Goal: Task Accomplishment & Management: Manage account settings

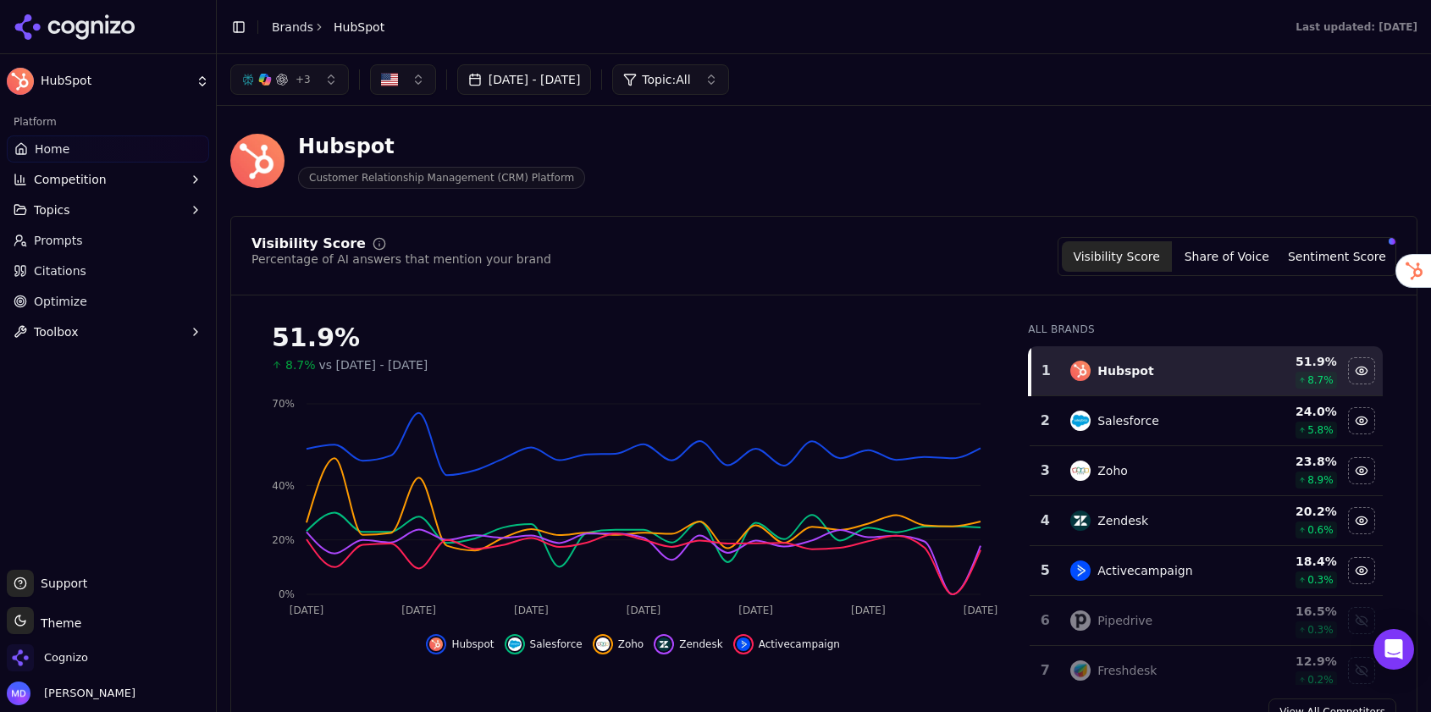
click at [86, 653] on div "Cognizo" at bounding box center [47, 658] width 81 height 27
click at [80, 655] on span "Cognizo" at bounding box center [66, 657] width 44 height 15
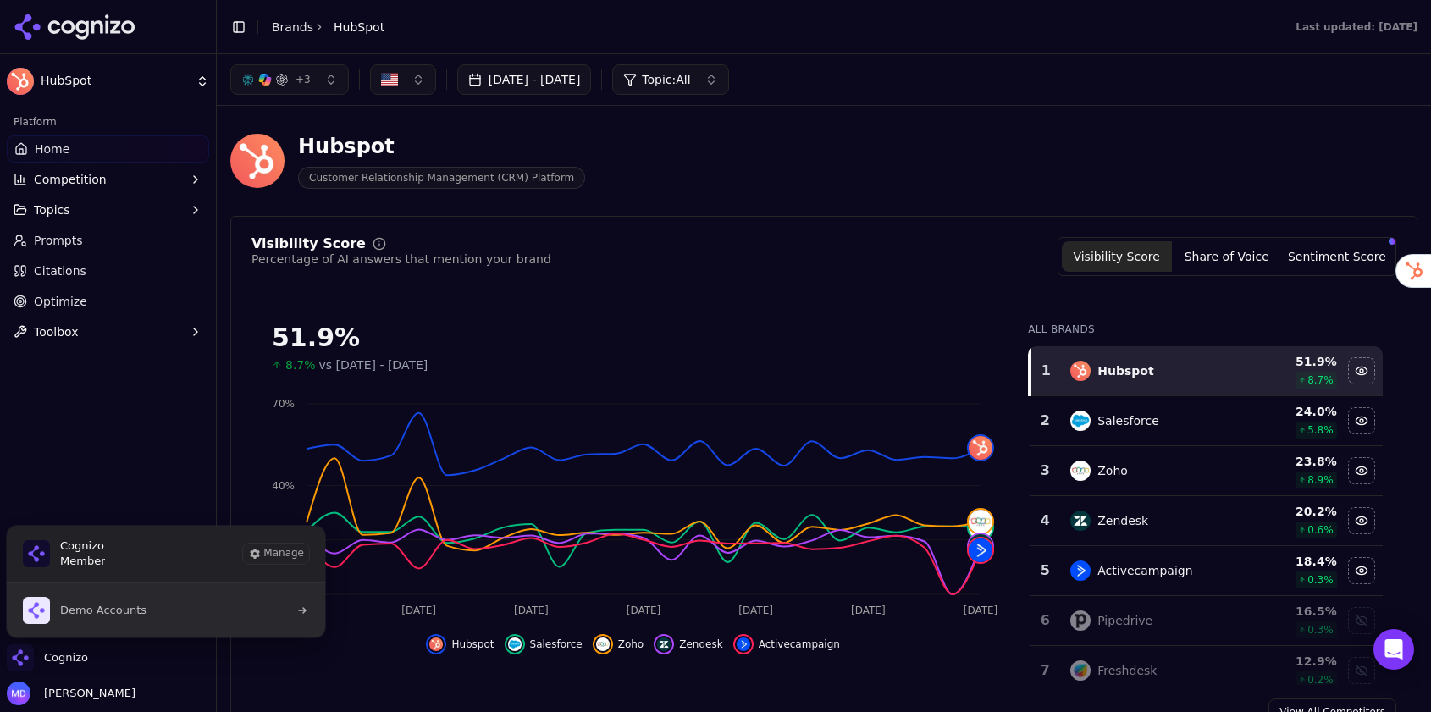
click at [114, 617] on span "Demo Accounts" at bounding box center [103, 610] width 86 height 15
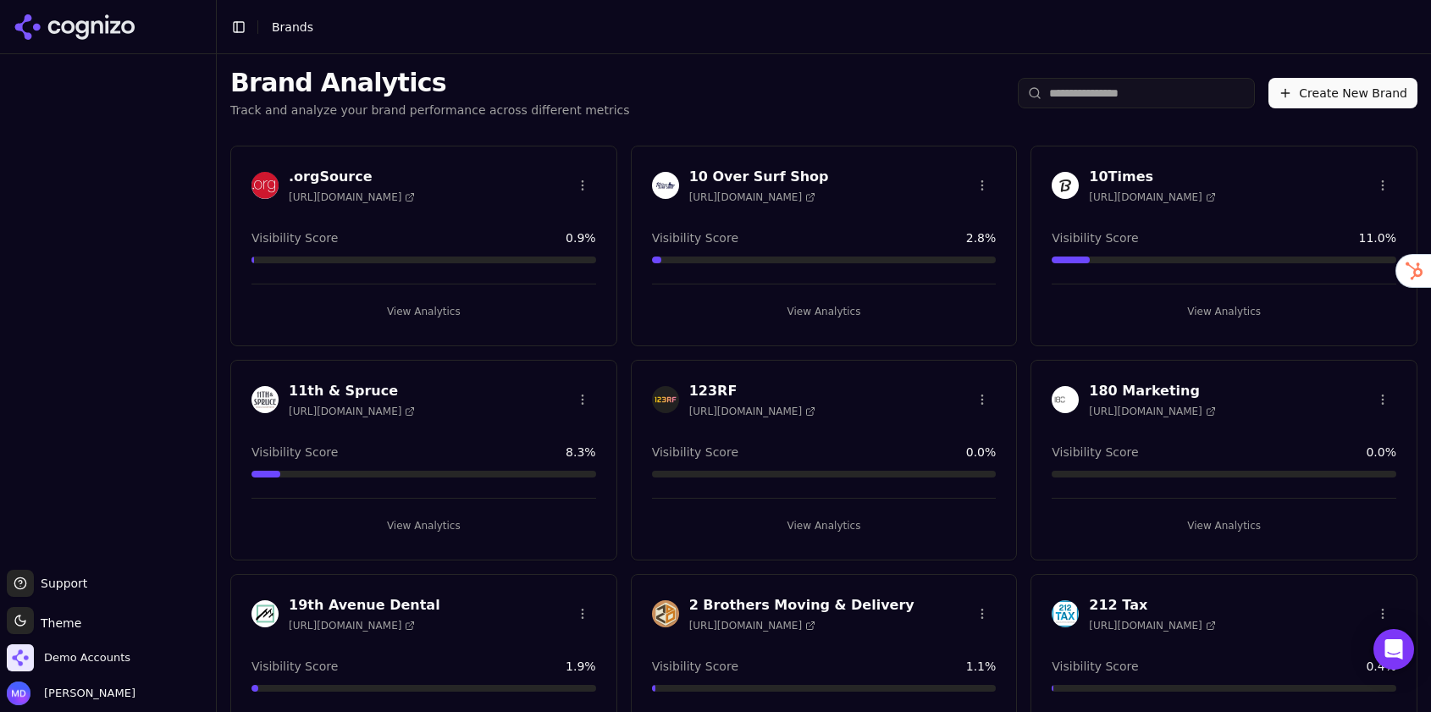
click at [1320, 94] on button "Create New Brand" at bounding box center [1343, 93] width 149 height 30
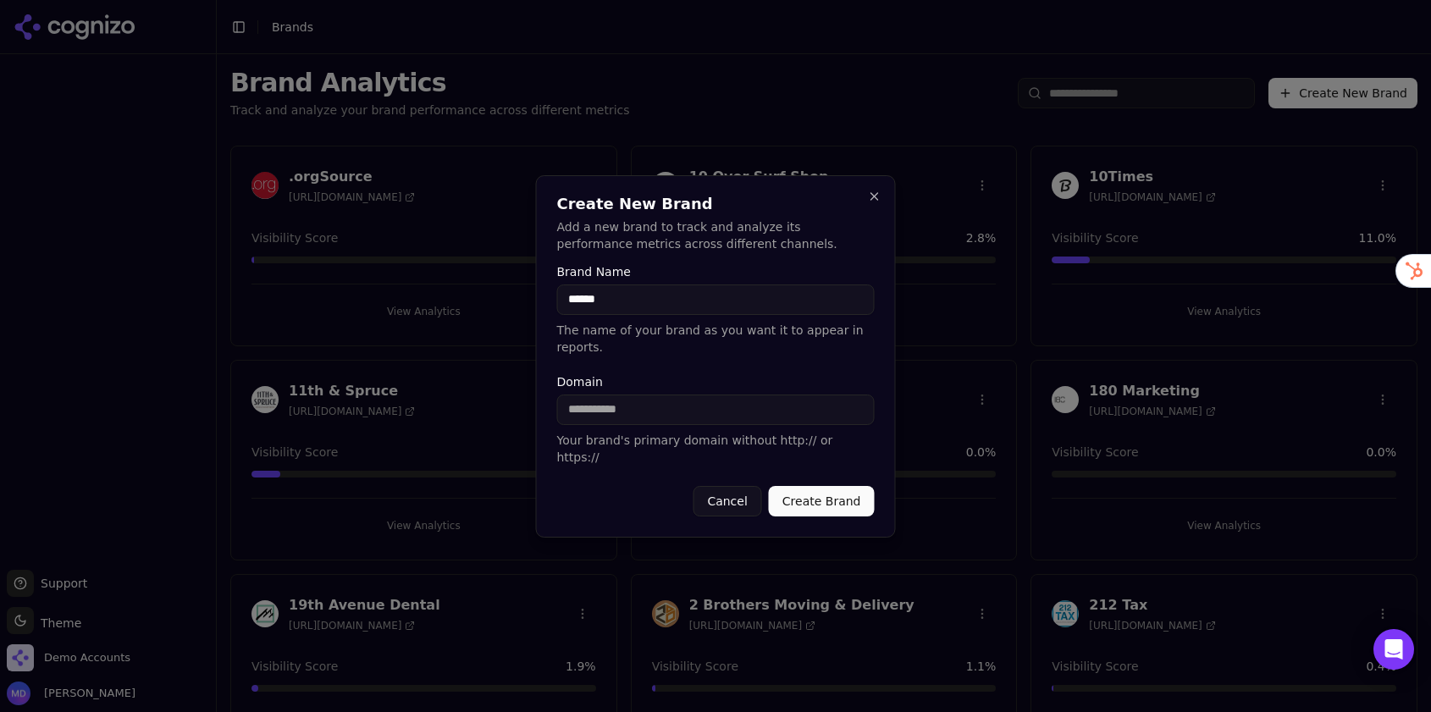
type input "******"
paste input "**********"
drag, startPoint x: 606, startPoint y: 421, endPoint x: 550, endPoint y: 420, distance: 55.9
click at [550, 420] on div "**********" at bounding box center [716, 356] width 360 height 362
type input "*********"
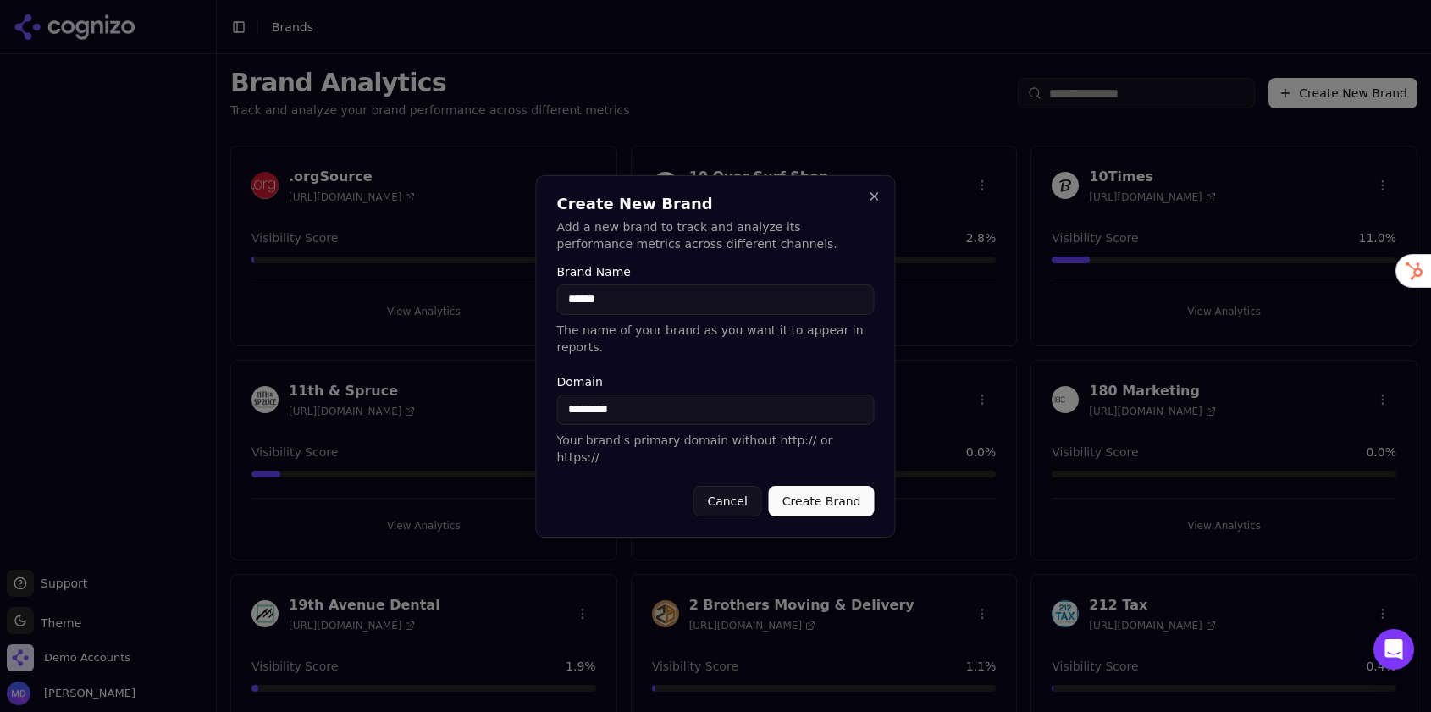
click at [833, 493] on button "Create Brand" at bounding box center [822, 501] width 106 height 30
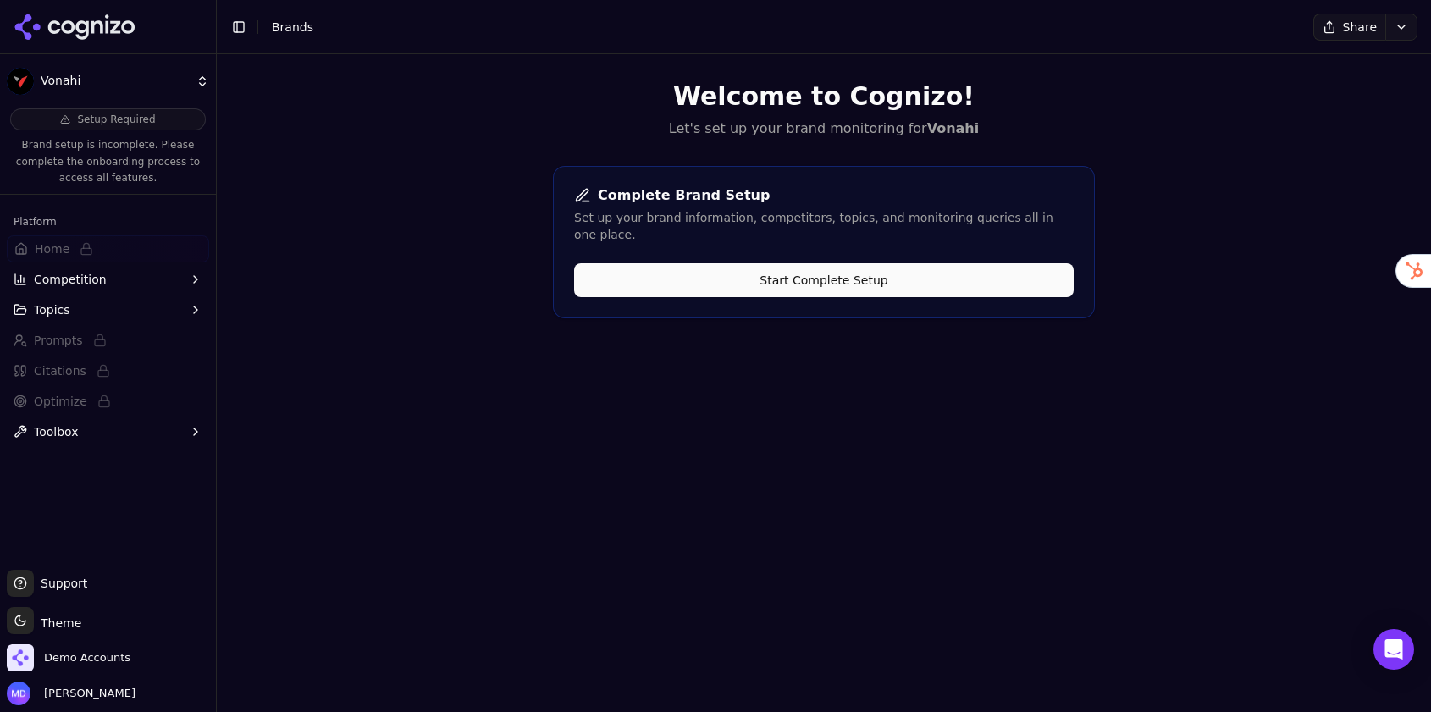
click at [802, 280] on div "Complete Brand Setup Set up your brand information, competitors, topics, and mo…" at bounding box center [824, 242] width 542 height 152
click at [791, 263] on button "Start Complete Setup" at bounding box center [824, 280] width 500 height 34
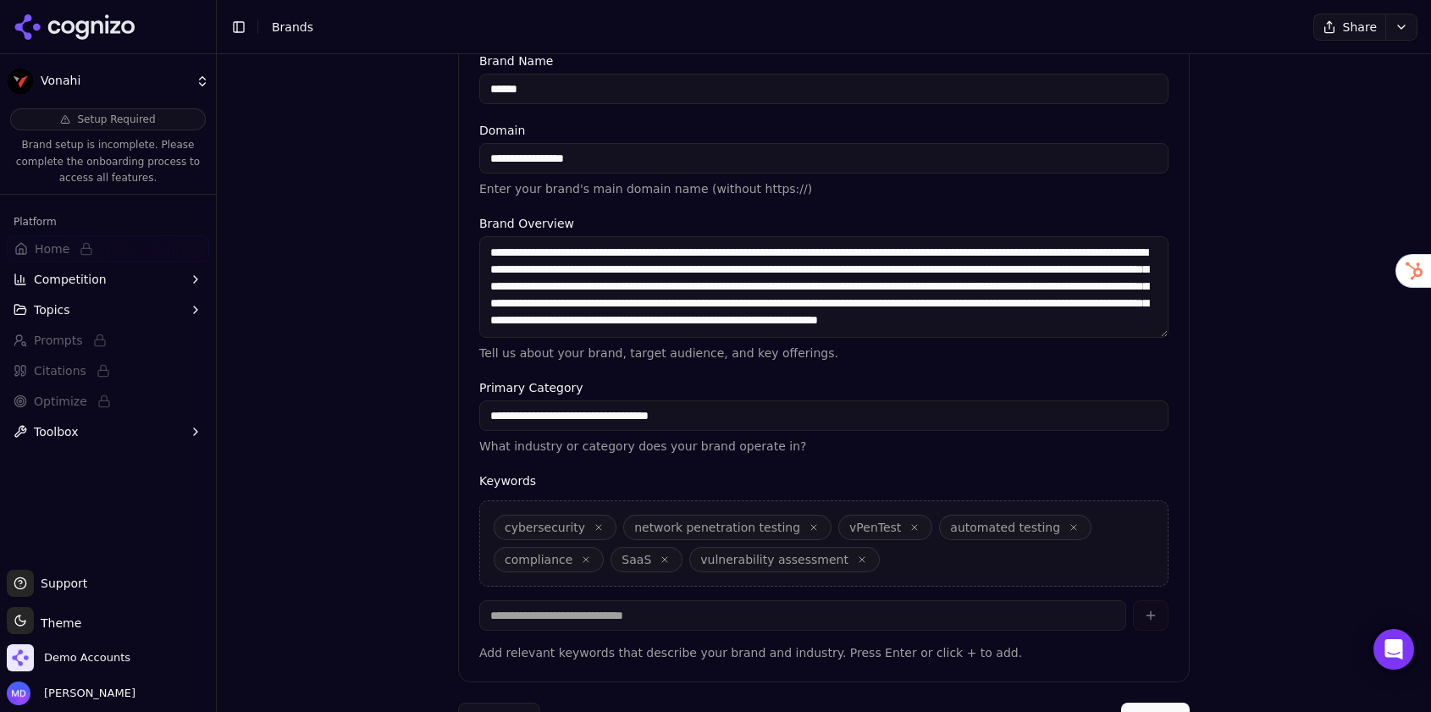
scroll to position [340, 0]
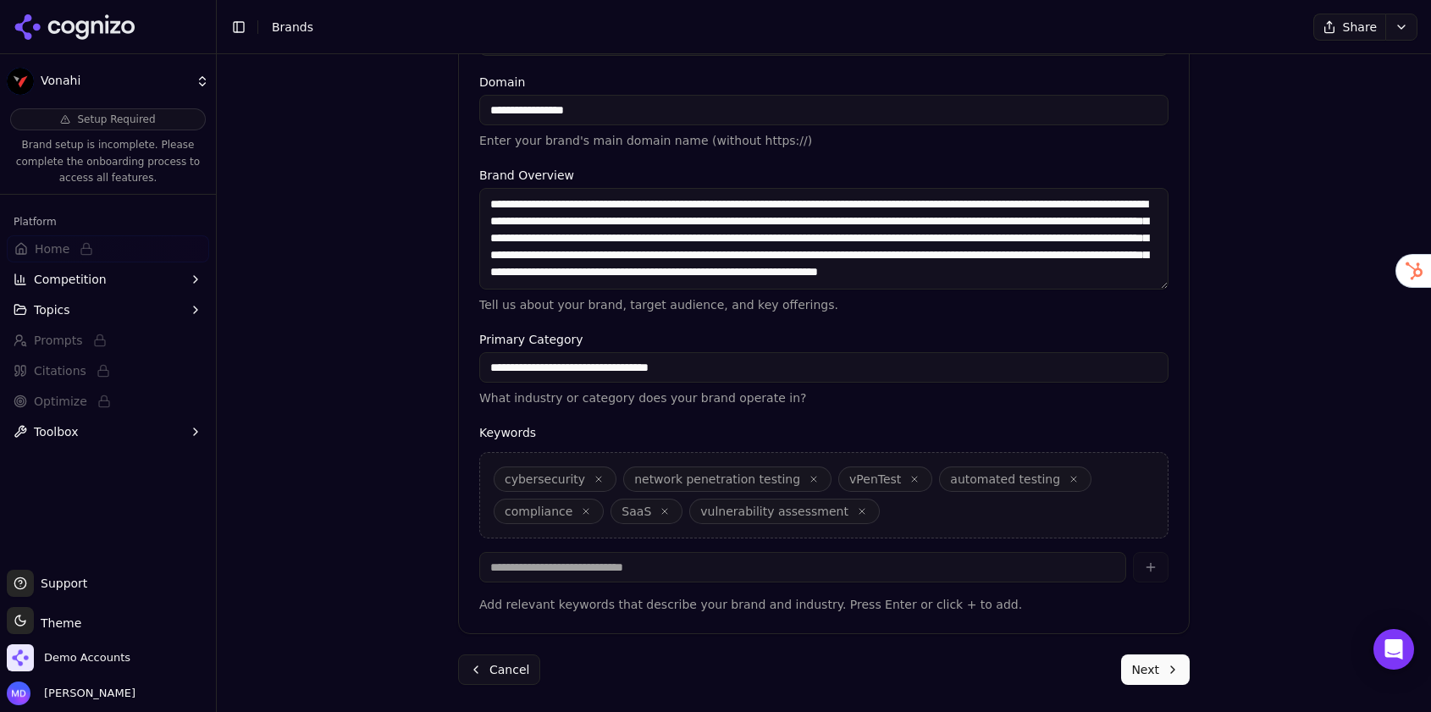
click at [1153, 667] on button "Next" at bounding box center [1155, 670] width 69 height 30
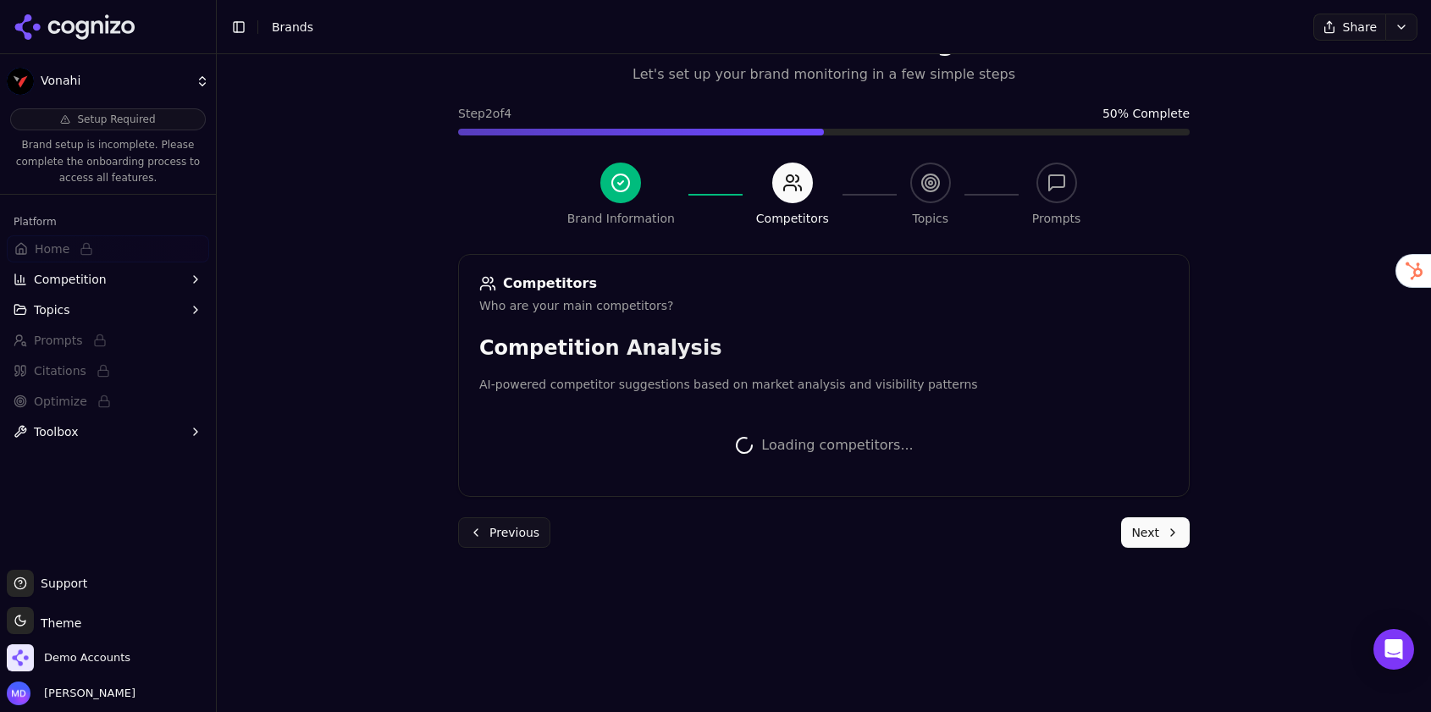
scroll to position [379, 0]
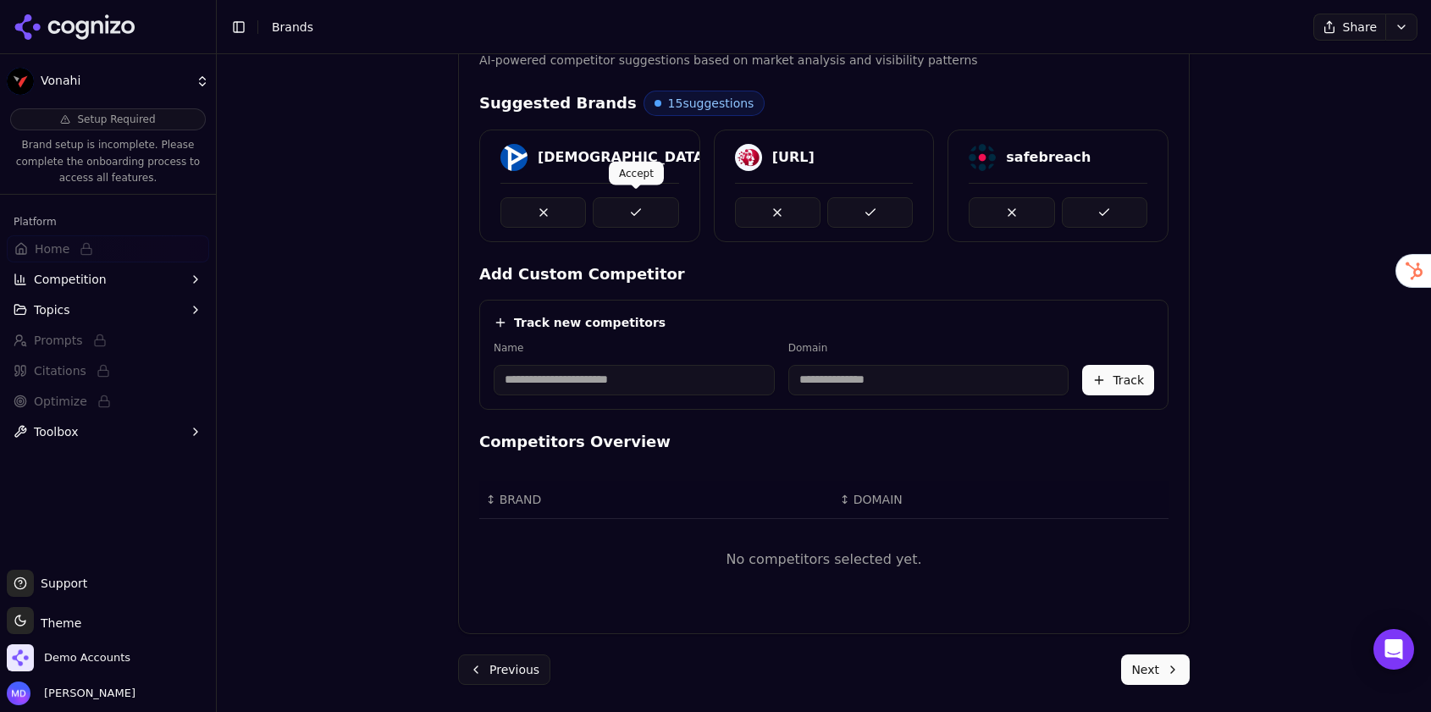
click at [638, 211] on button at bounding box center [636, 212] width 86 height 30
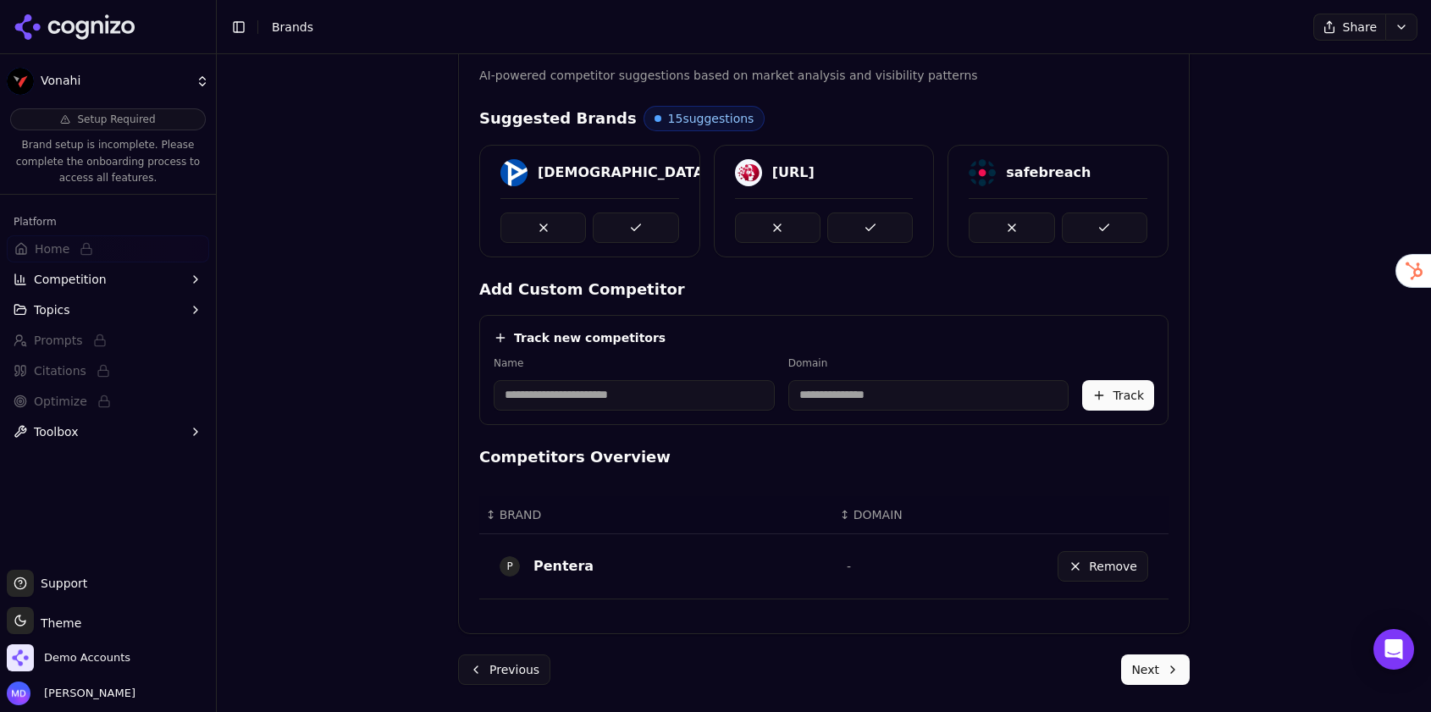
scroll to position [363, 0]
click at [637, 220] on button at bounding box center [636, 228] width 86 height 30
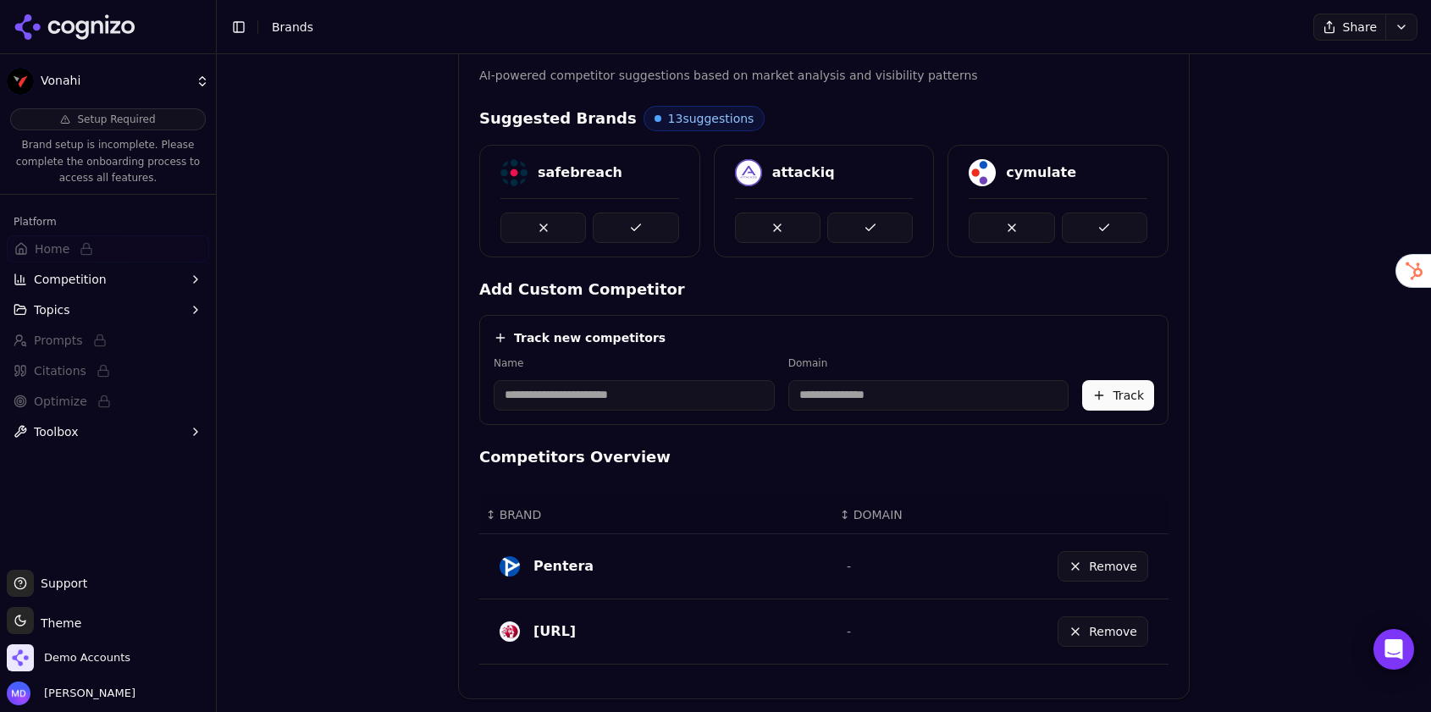
scroll to position [429, 0]
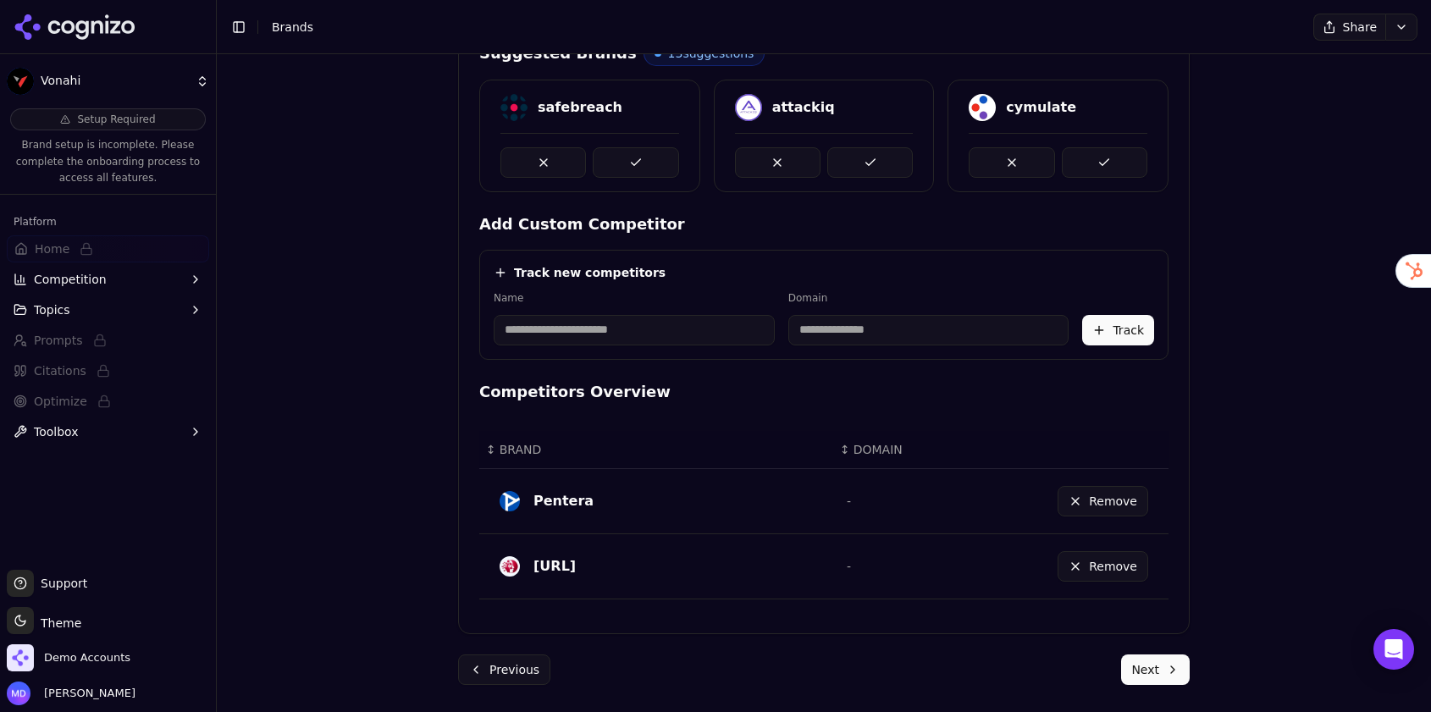
click at [1143, 672] on button "Next" at bounding box center [1155, 670] width 69 height 30
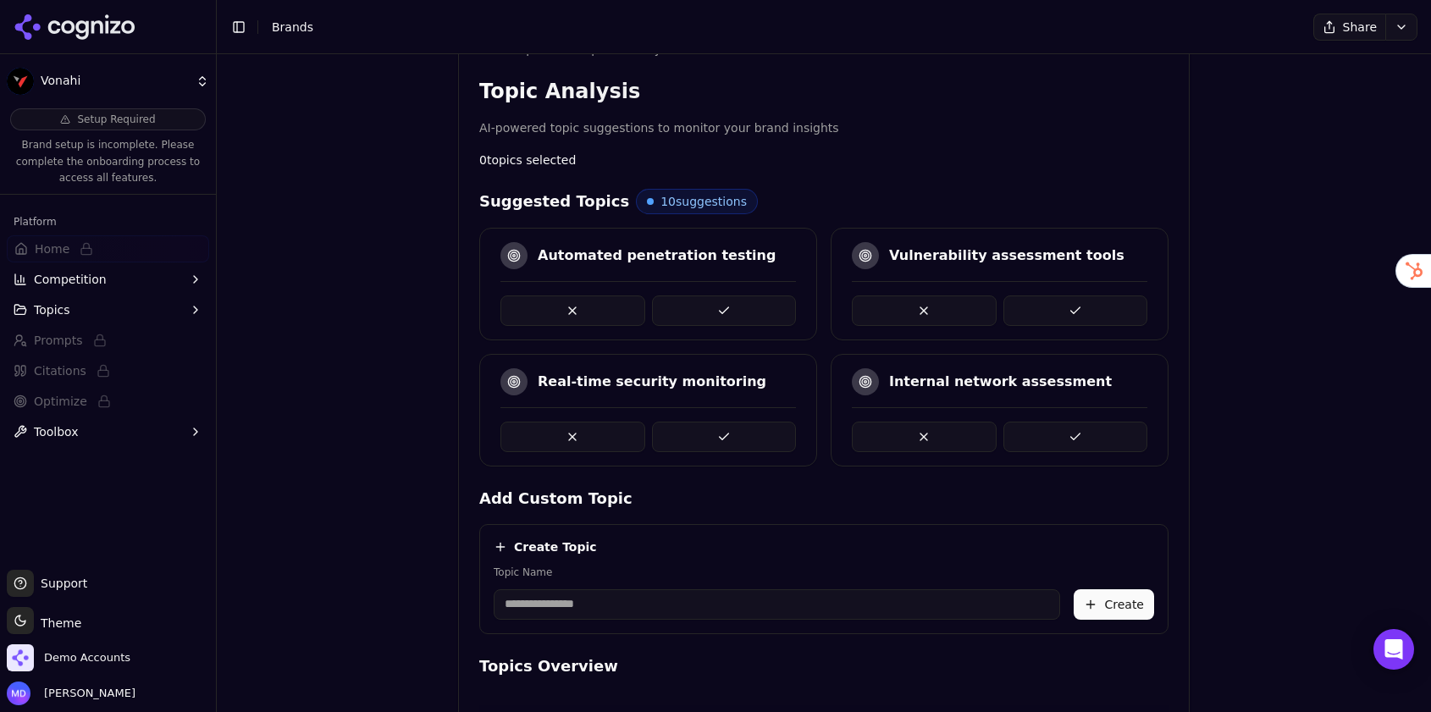
scroll to position [312, 0]
click at [573, 552] on h4 "Create Topic" at bounding box center [555, 546] width 83 height 17
click at [504, 546] on icon at bounding box center [501, 546] width 14 height 14
click at [512, 595] on input "Topic Name" at bounding box center [777, 604] width 567 height 30
type input "**********"
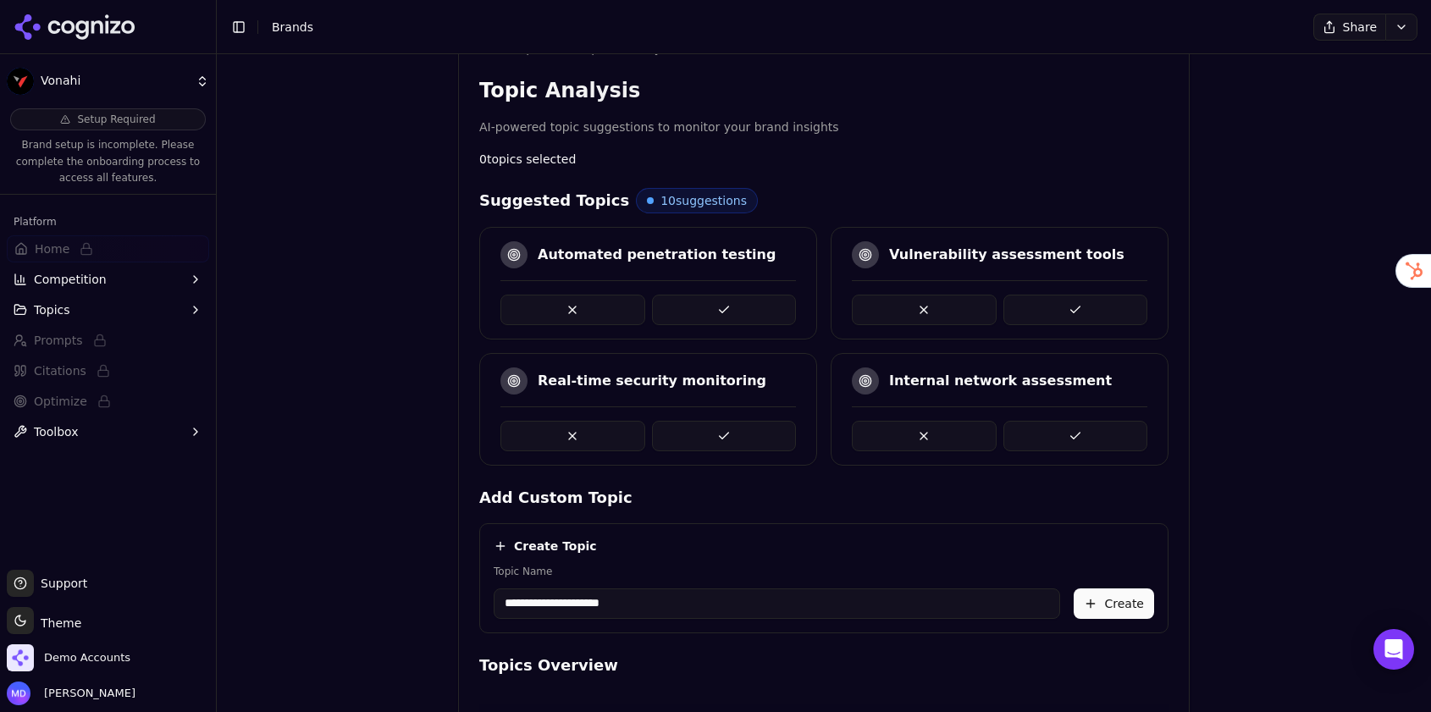
click at [1120, 609] on button "Create" at bounding box center [1114, 604] width 80 height 30
click at [534, 605] on input "Topic Name" at bounding box center [777, 604] width 567 height 30
type input "**********"
click at [1106, 607] on button "Create" at bounding box center [1114, 604] width 80 height 30
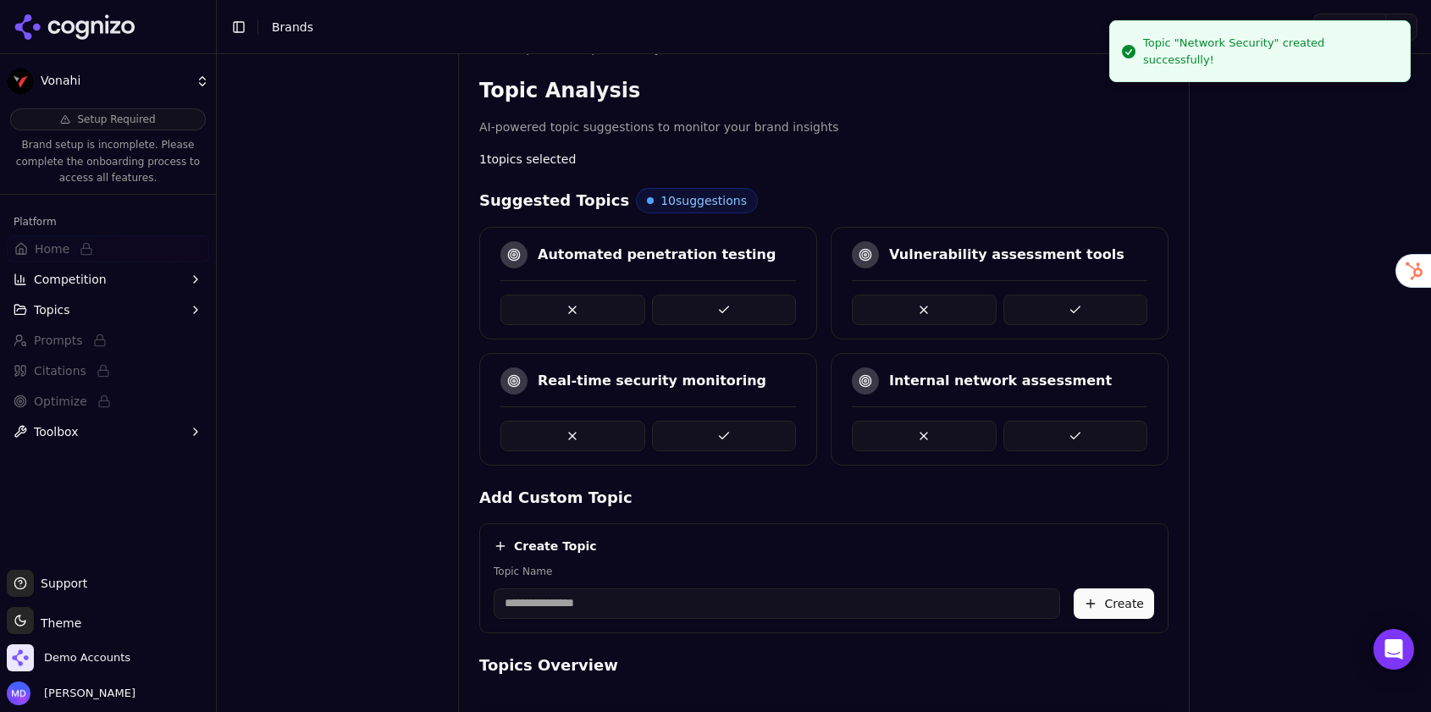
click at [716, 304] on button at bounding box center [724, 310] width 145 height 30
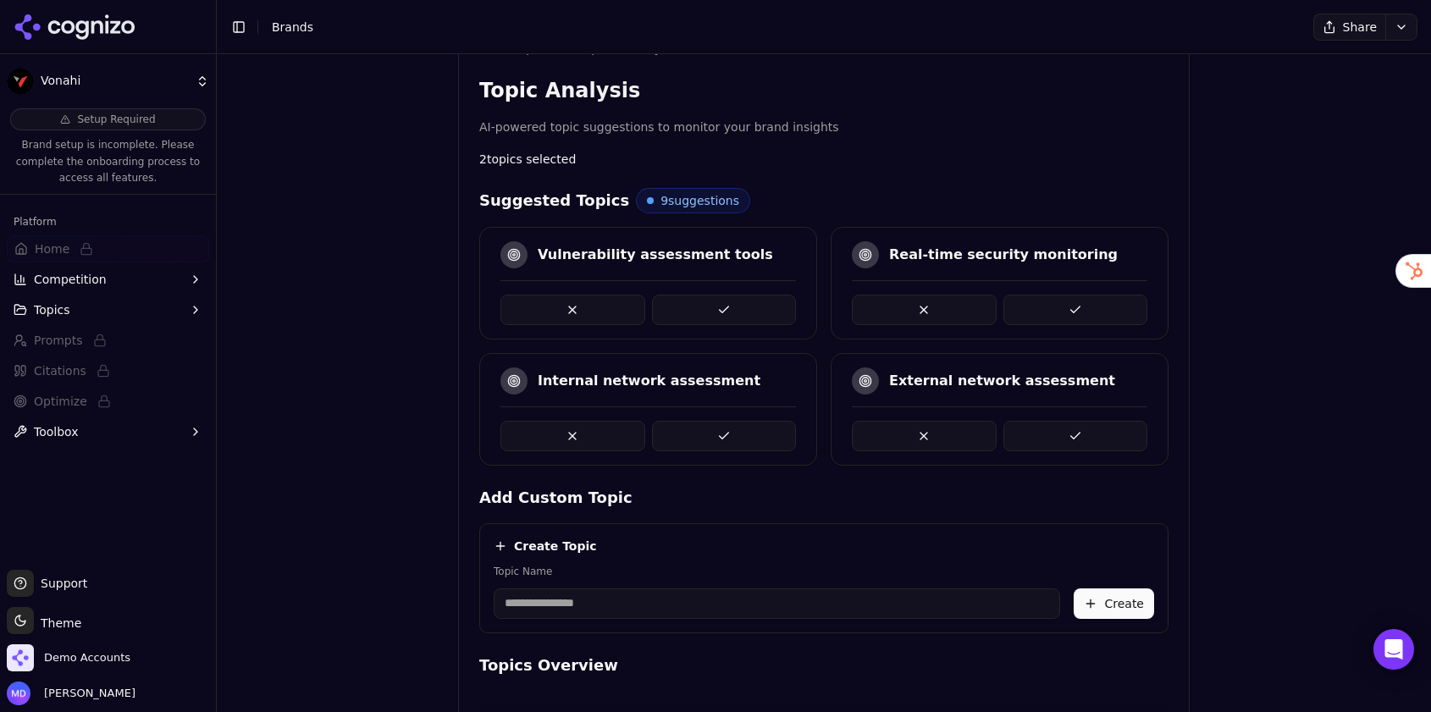
click at [1073, 315] on button at bounding box center [1076, 310] width 145 height 30
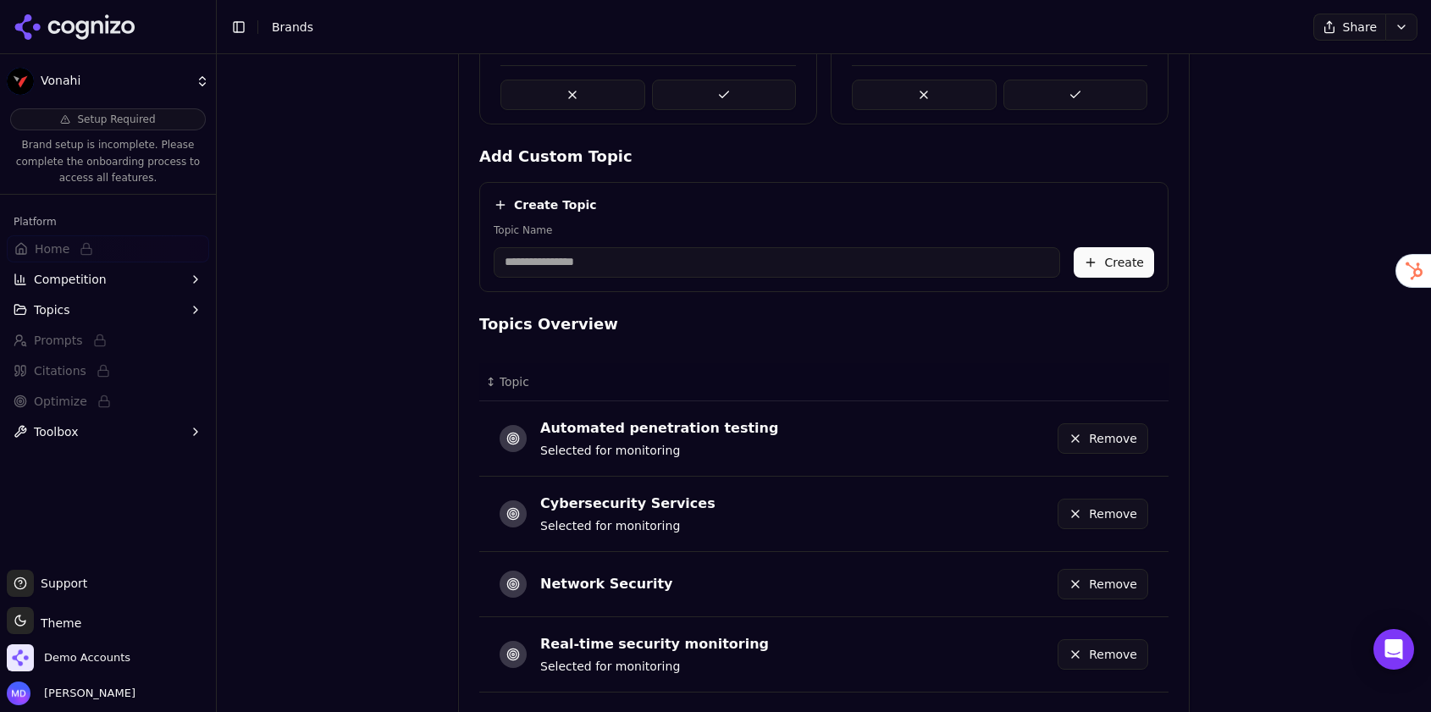
scroll to position [746, 0]
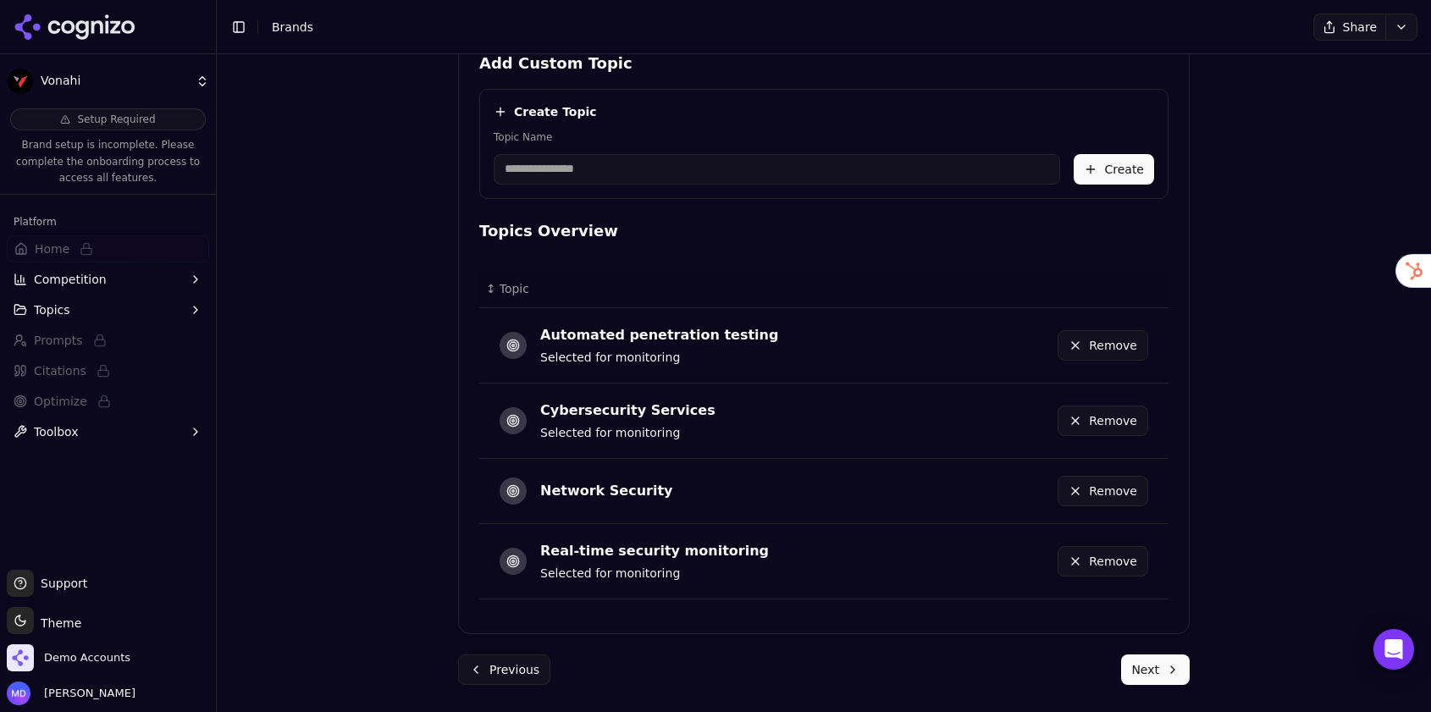
click at [1144, 661] on button "Next" at bounding box center [1155, 670] width 69 height 30
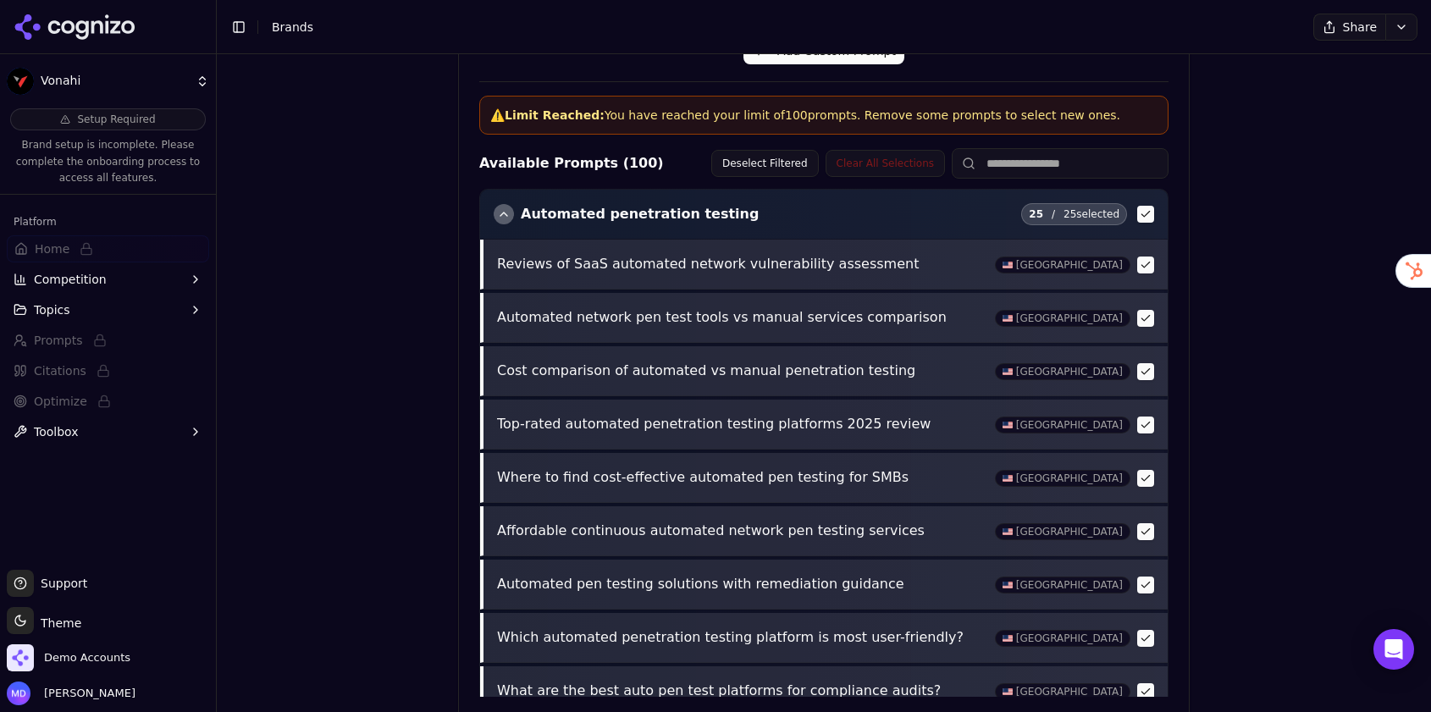
scroll to position [710, 0]
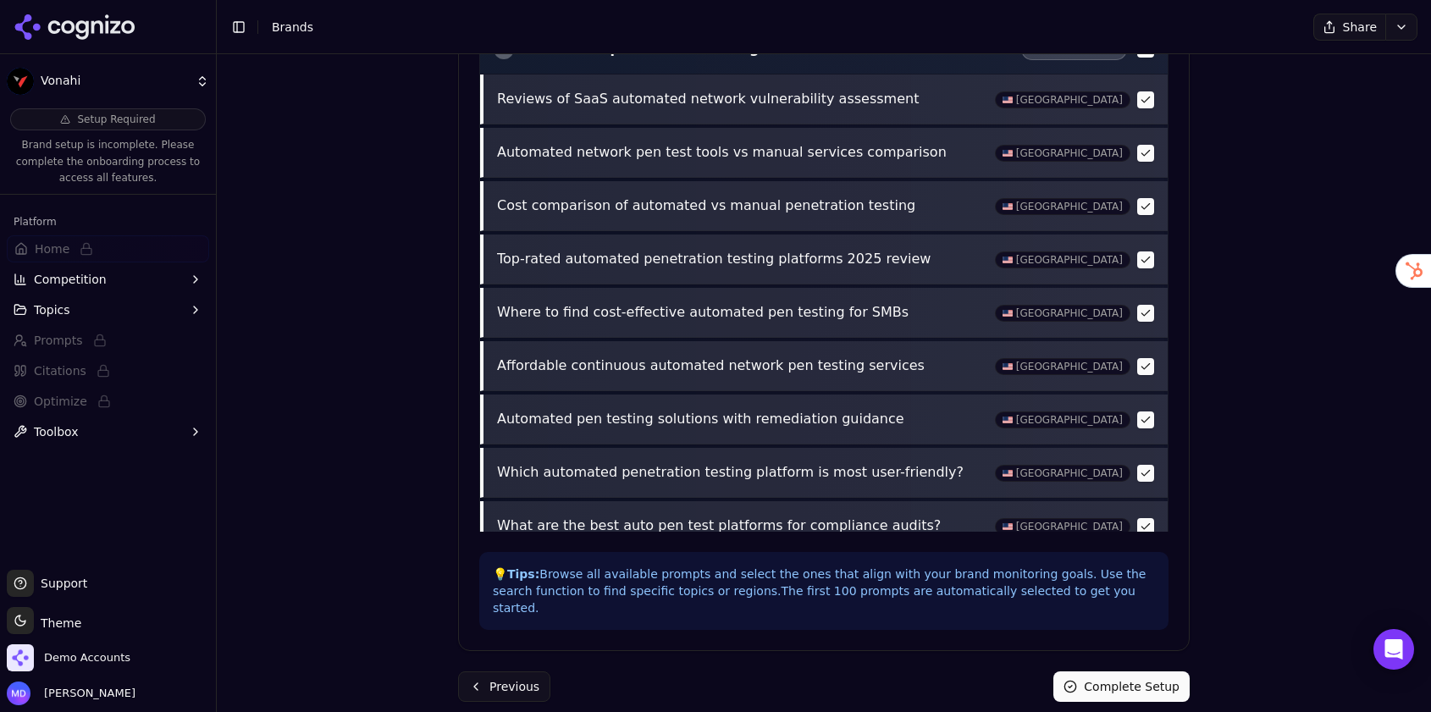
click at [1079, 678] on button "Complete Setup" at bounding box center [1122, 687] width 136 height 30
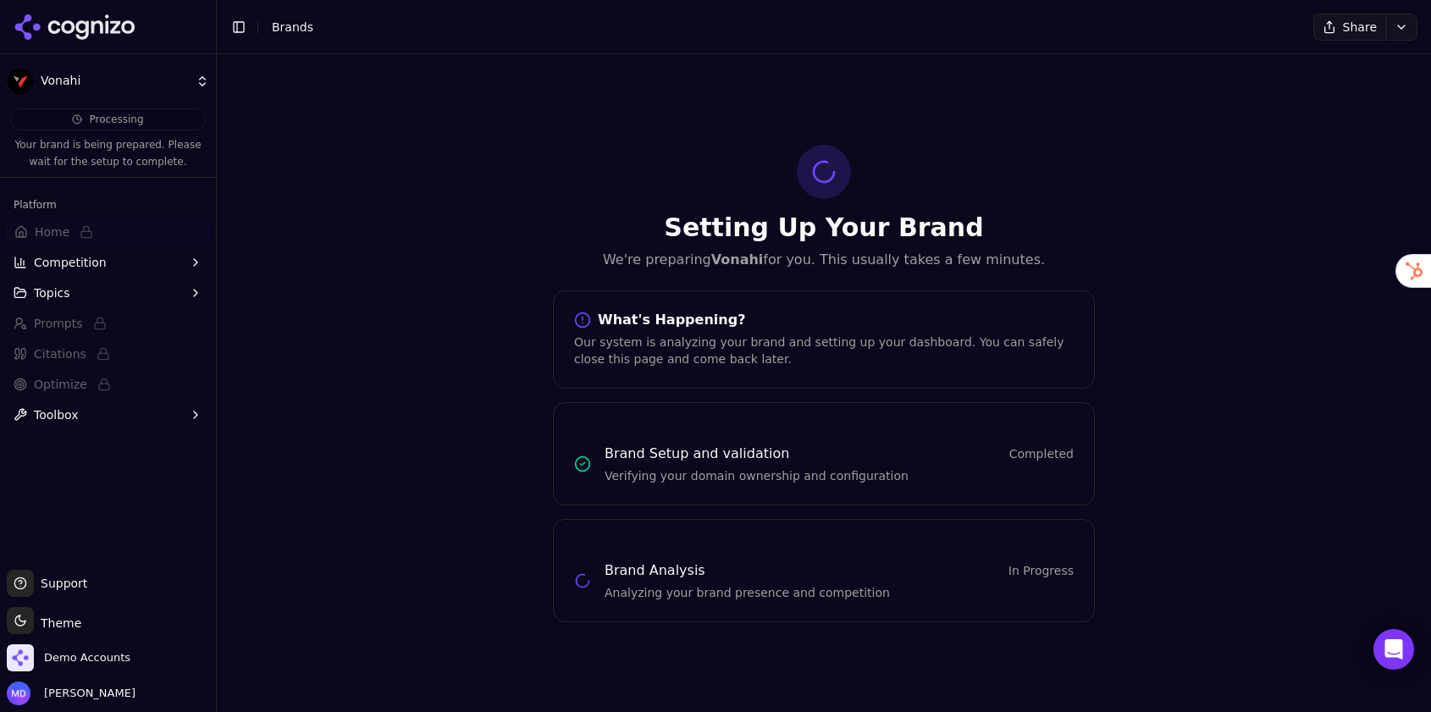
scroll to position [0, 0]
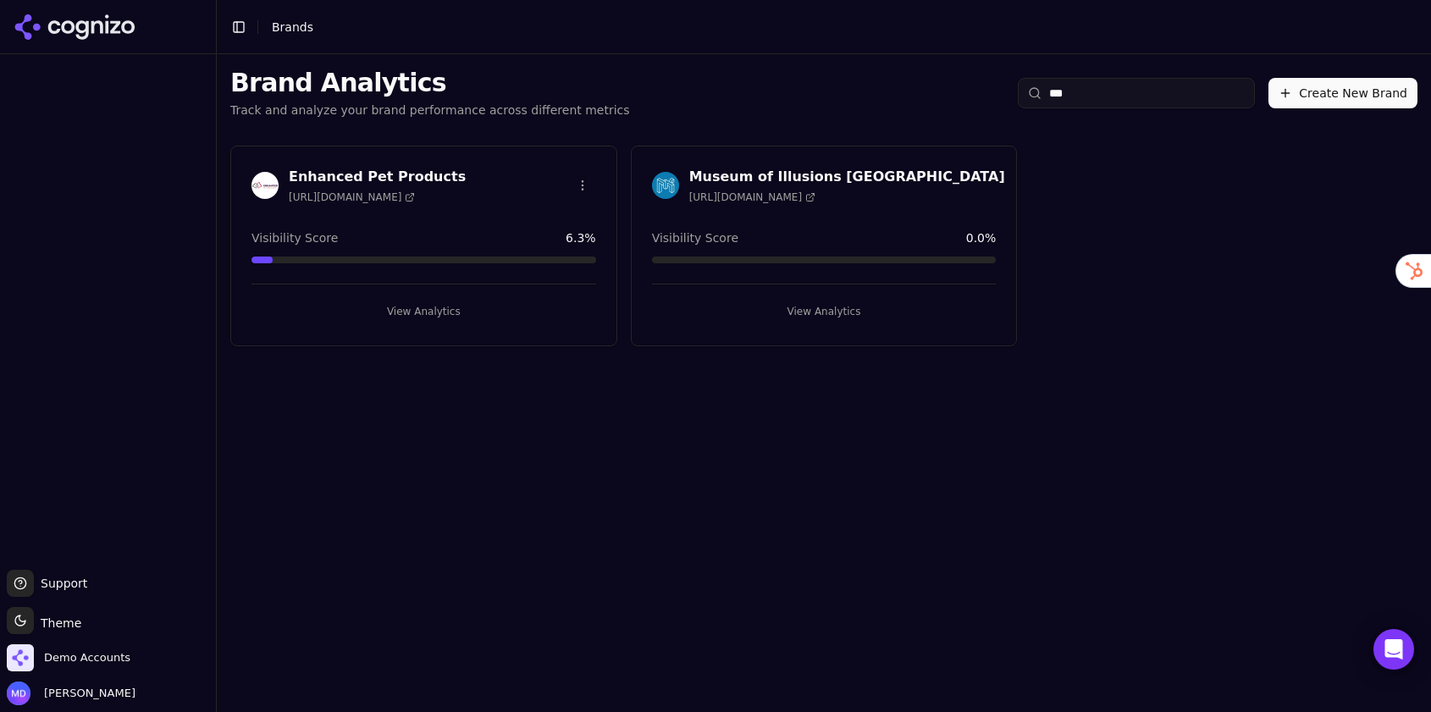
type input "***"
click at [467, 307] on button "View Analytics" at bounding box center [424, 311] width 345 height 27
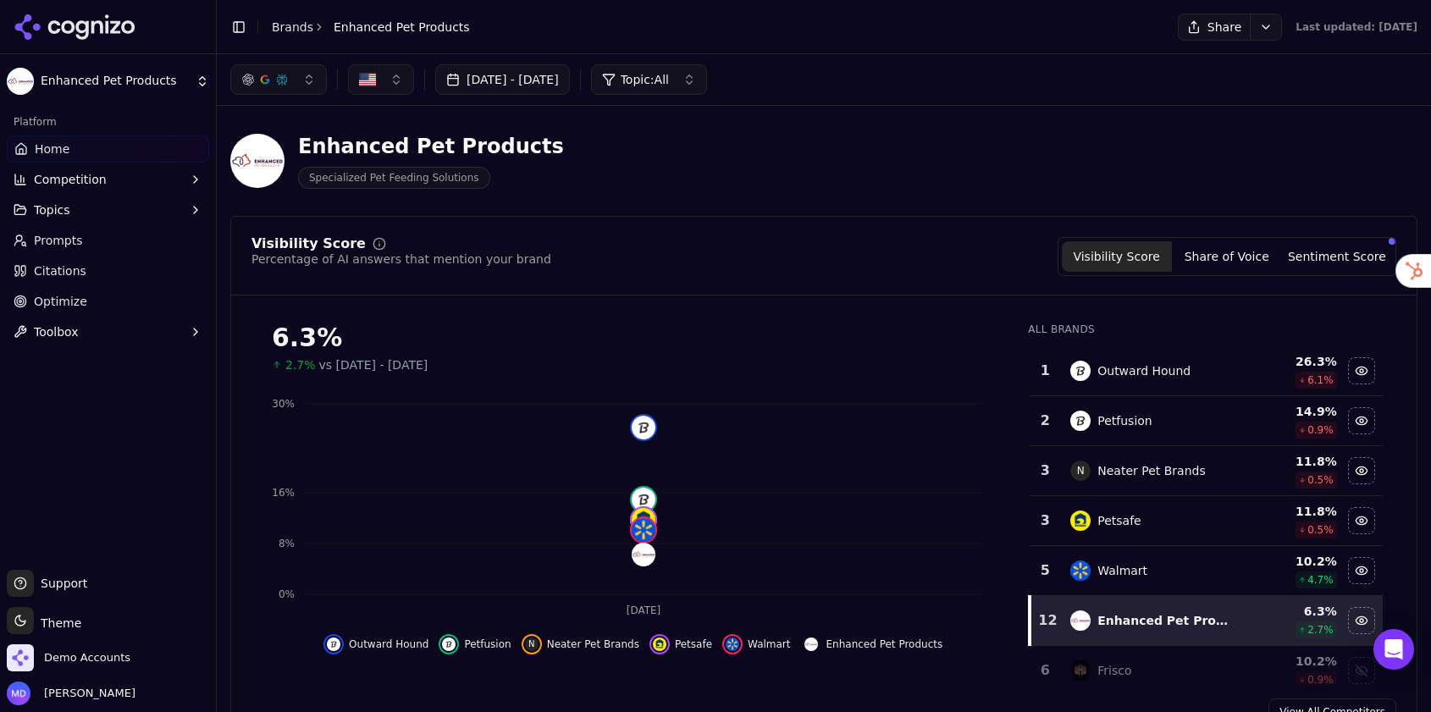
click at [570, 84] on button "Jul 13, 2025 - Aug 12, 2025" at bounding box center [502, 79] width 135 height 30
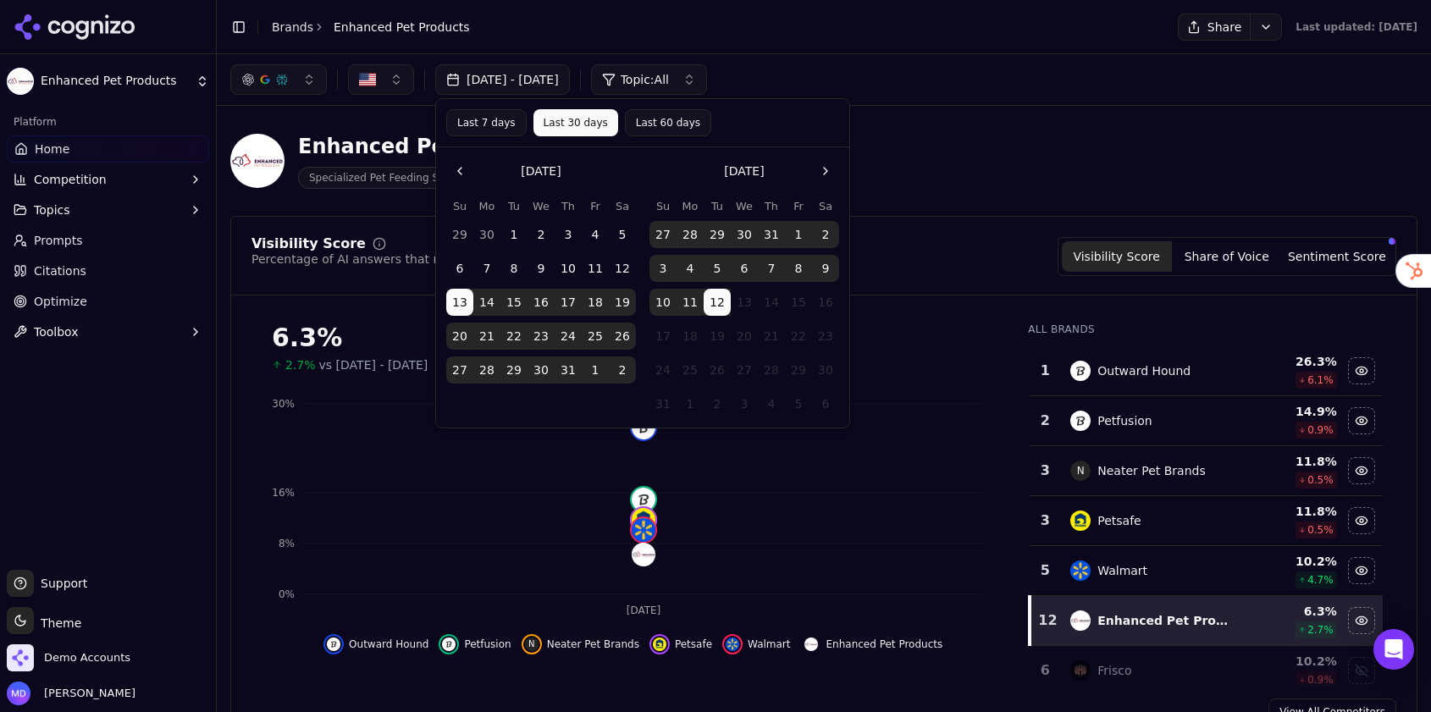
click at [658, 126] on button "Last 60 days" at bounding box center [668, 122] width 86 height 27
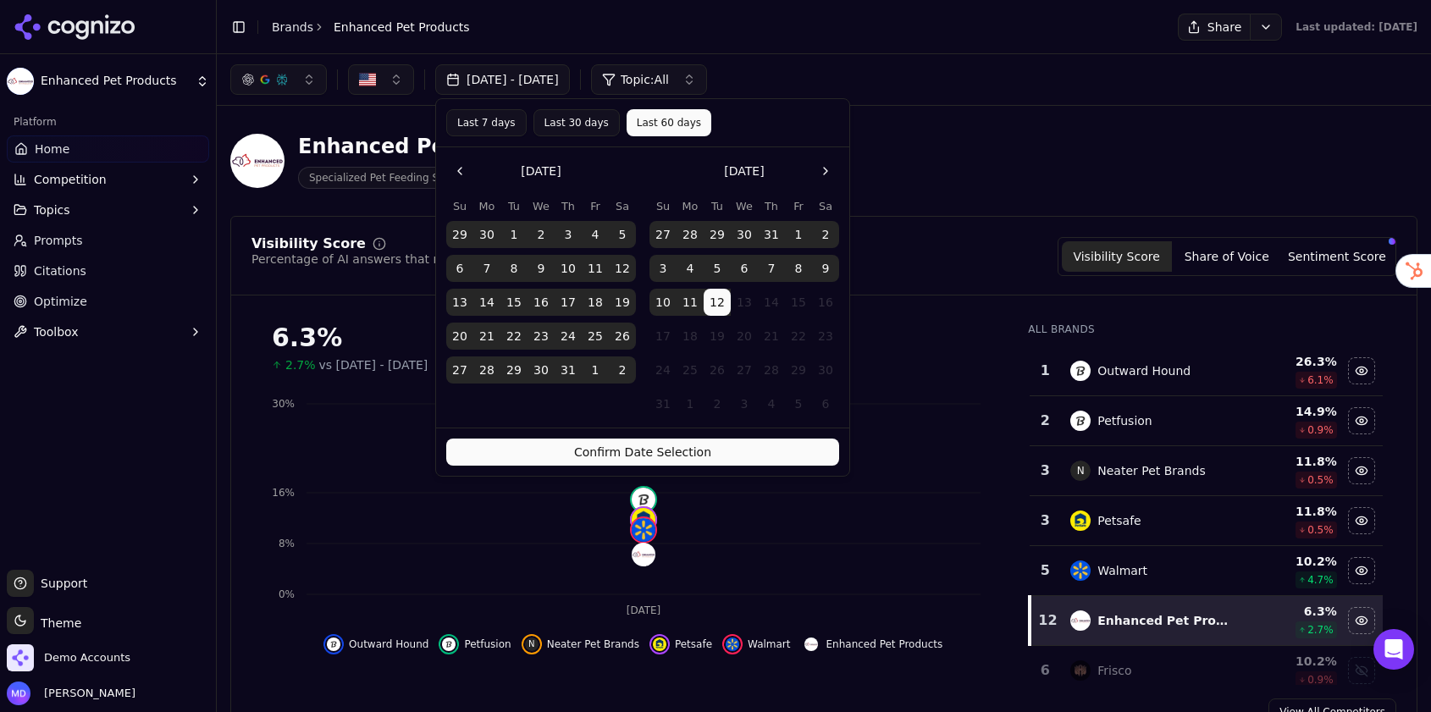
click at [620, 445] on button "Confirm Date Selection" at bounding box center [642, 452] width 393 height 27
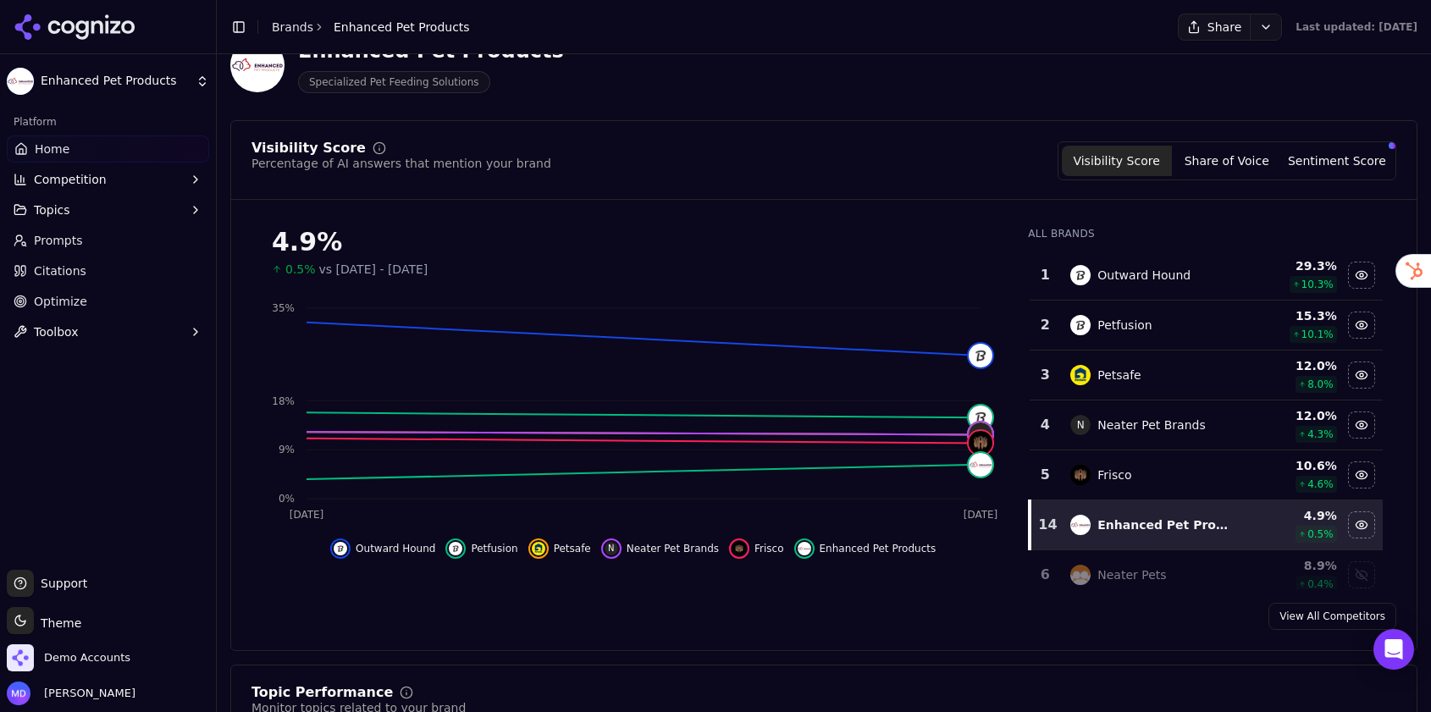
scroll to position [109, 0]
